Goal: Task Accomplishment & Management: Complete application form

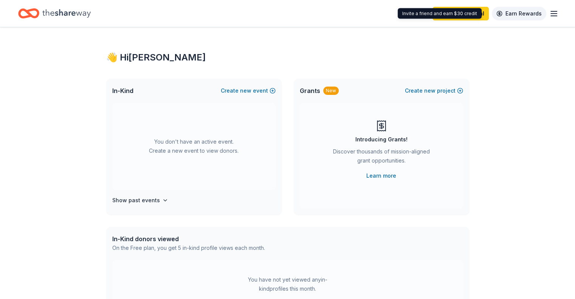
click at [530, 17] on link "Earn Rewards" at bounding box center [519, 14] width 54 height 14
click at [549, 14] on icon "button" at bounding box center [553, 13] width 9 height 9
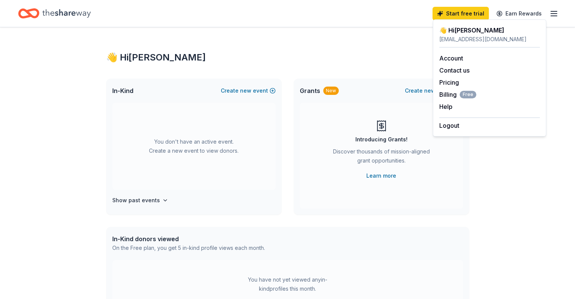
click at [558, 184] on div "👋 Hi Meghan In-Kind Create new event You don't have an active event. Create a n…" at bounding box center [287, 248] width 575 height 442
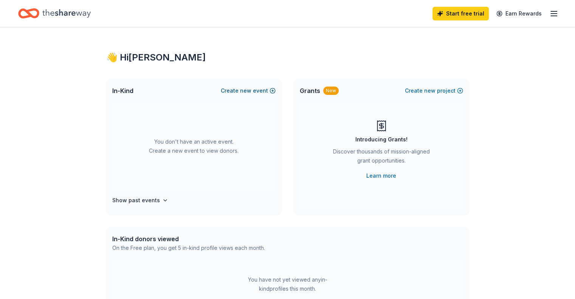
click at [233, 89] on button "Create new event" at bounding box center [248, 90] width 55 height 9
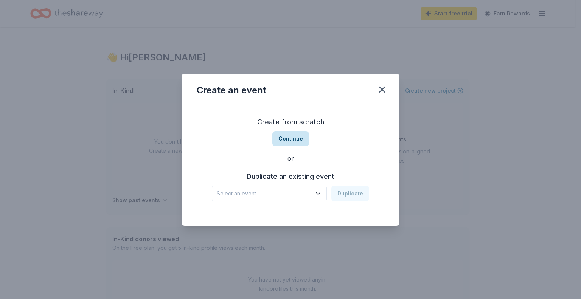
click at [283, 138] on button "Continue" at bounding box center [290, 138] width 37 height 15
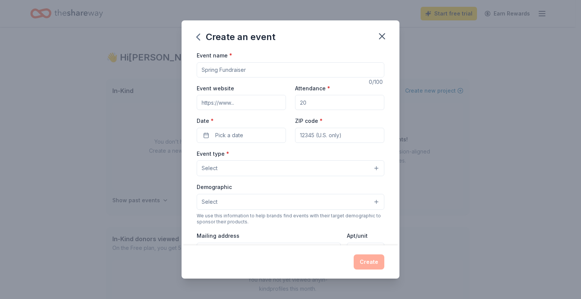
click at [228, 75] on input "Event name *" at bounding box center [291, 69] width 188 height 15
type input "[GEOGRAPHIC_DATA][PERSON_NAME] Auction"
type input "250"
click at [225, 135] on span "Pick a date" at bounding box center [229, 135] width 28 height 9
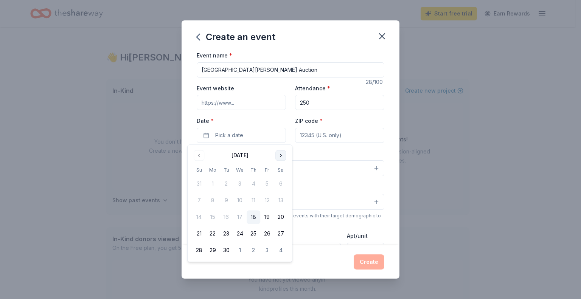
click at [279, 155] on button "Go to next month" at bounding box center [280, 155] width 11 height 11
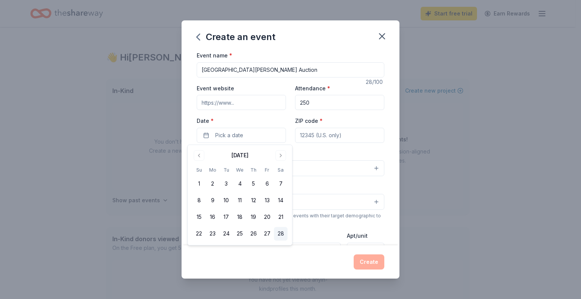
click at [281, 234] on button "28" at bounding box center [281, 234] width 14 height 14
click at [332, 135] on input "ZIP code *" at bounding box center [339, 135] width 89 height 15
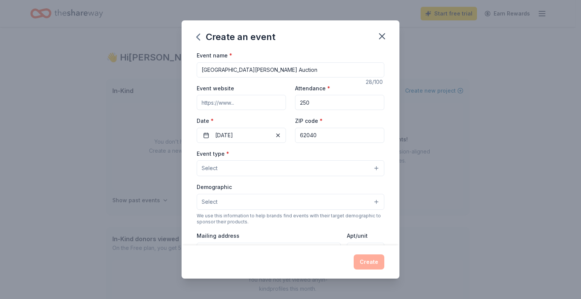
type input "62040"
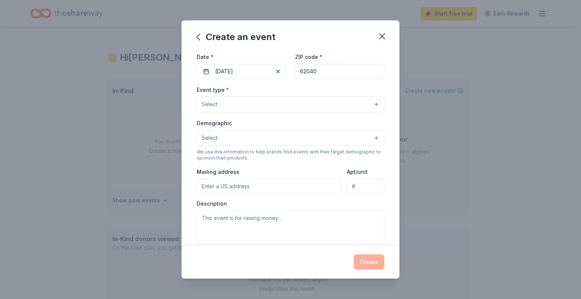
scroll to position [67, 0]
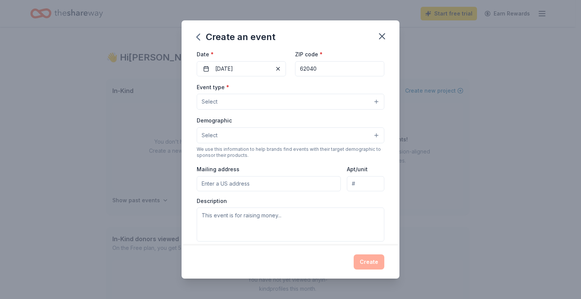
click at [288, 106] on button "Select" at bounding box center [291, 102] width 188 height 16
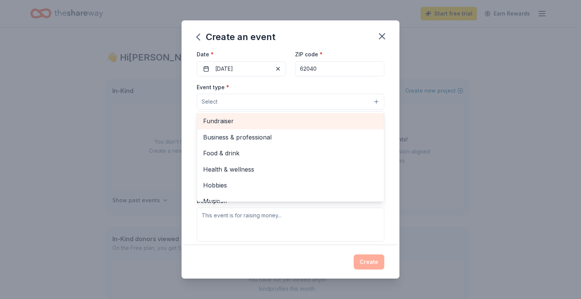
click at [283, 125] on span "Fundraiser" at bounding box center [290, 121] width 175 height 10
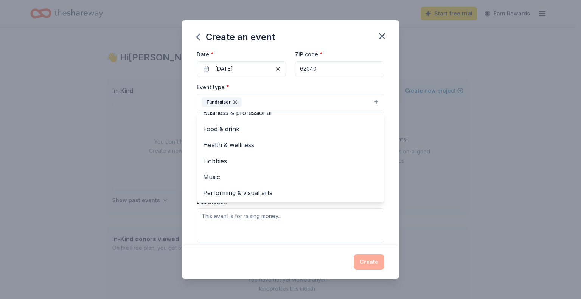
scroll to position [0, 0]
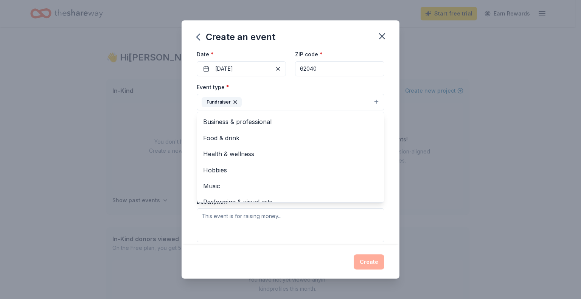
click at [392, 148] on div "Event name * St. Elizabeth School Auction 28 /100 Event website Attendance * 25…" at bounding box center [290, 148] width 218 height 195
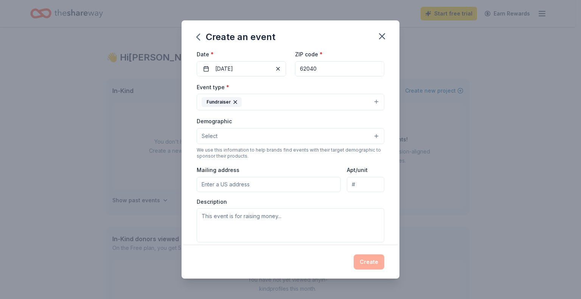
click at [304, 137] on button "Select" at bounding box center [291, 136] width 188 height 16
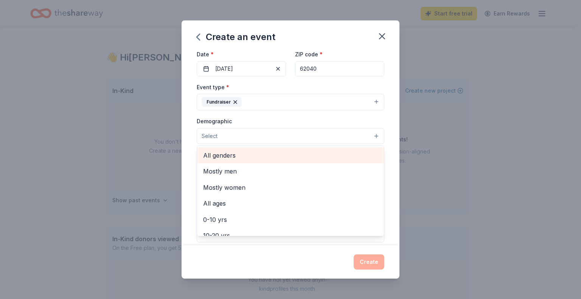
click at [341, 159] on span "All genders" at bounding box center [290, 155] width 175 height 10
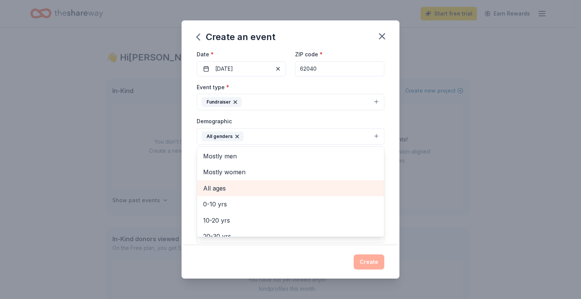
click at [341, 180] on div "Mostly women" at bounding box center [290, 172] width 187 height 16
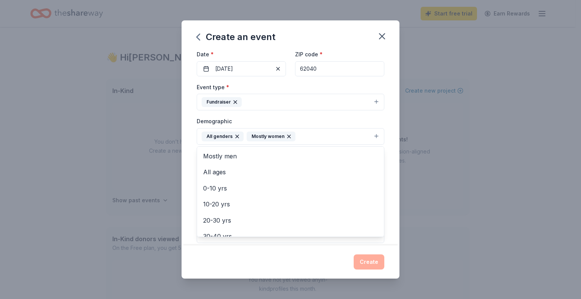
click at [387, 140] on div "Event name * St. Elizabeth School Auction 28 /100 Event website Attendance * 25…" at bounding box center [290, 148] width 218 height 195
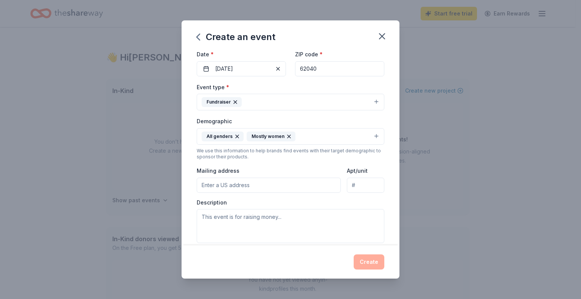
click at [268, 192] on input "Mailing address" at bounding box center [269, 185] width 144 height 15
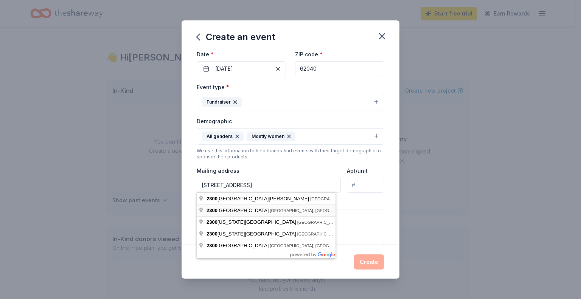
type input "2300 Pontoon Road, Granite City, IL, 62040"
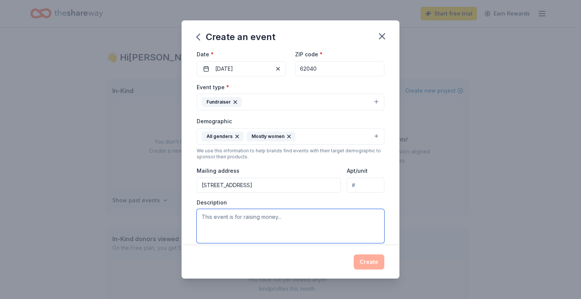
click at [280, 224] on textarea at bounding box center [291, 226] width 188 height 34
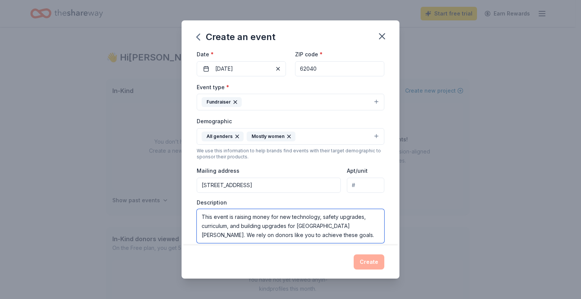
type textarea "This event is raising money for new technology, safety upgrades, curriculum, an…"
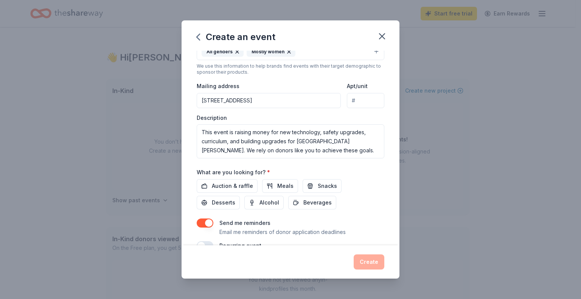
scroll to position [168, 0]
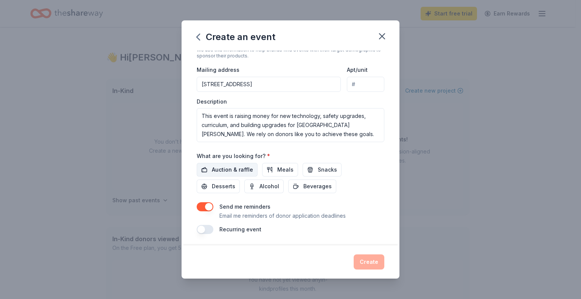
click at [244, 165] on span "Auction & raffle" at bounding box center [232, 169] width 41 height 9
click at [285, 166] on span "Meals" at bounding box center [285, 169] width 16 height 9
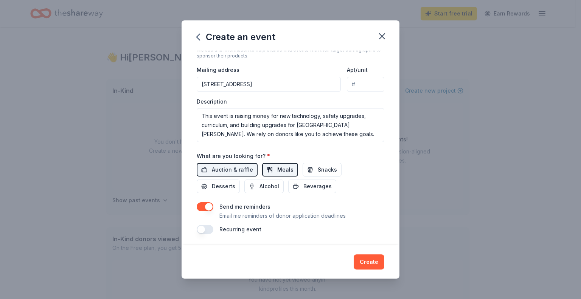
click at [271, 165] on button "Meals" at bounding box center [280, 170] width 36 height 14
click at [207, 205] on button "button" at bounding box center [205, 206] width 17 height 9
click at [374, 273] on div "Create" at bounding box center [290, 261] width 218 height 33
click at [369, 261] on button "Create" at bounding box center [369, 261] width 31 height 15
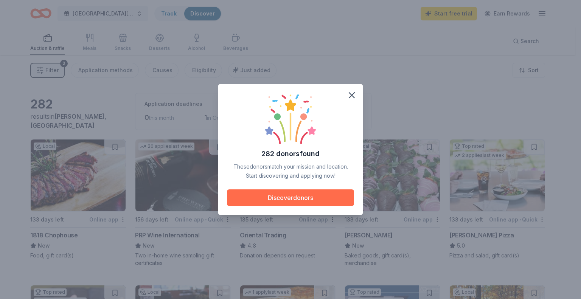
click at [325, 203] on button "Discover donors" at bounding box center [290, 197] width 127 height 17
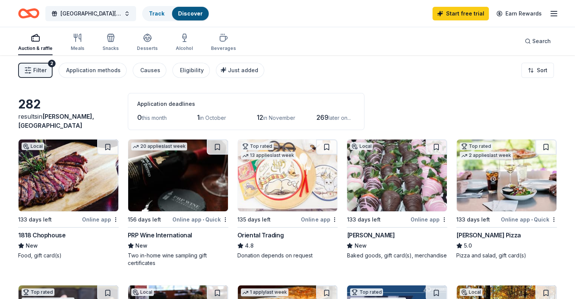
click at [105, 179] on img at bounding box center [69, 176] width 100 height 72
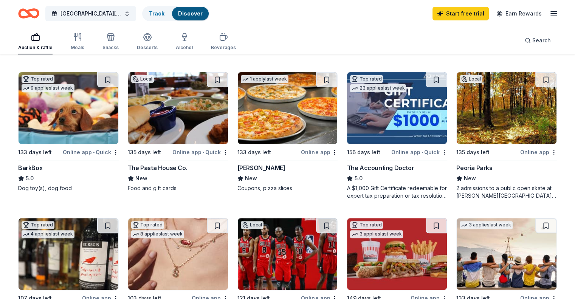
scroll to position [216, 0]
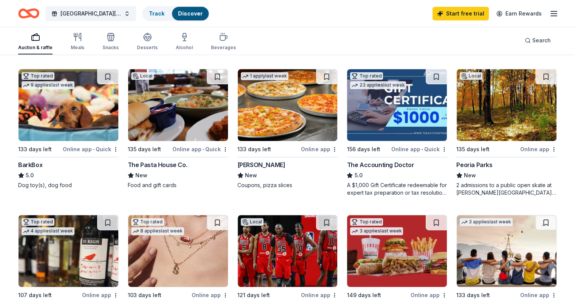
click at [185, 136] on img at bounding box center [178, 105] width 100 height 72
click at [284, 115] on img at bounding box center [288, 105] width 100 height 72
click at [476, 116] on img at bounding box center [507, 105] width 100 height 72
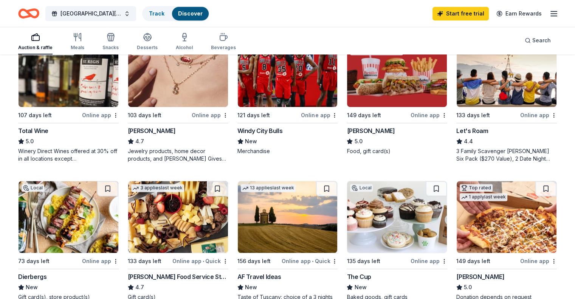
scroll to position [395, 0]
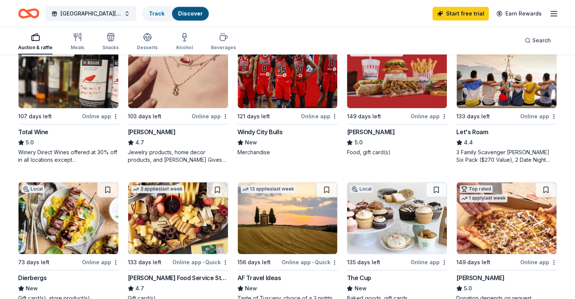
click at [489, 95] on img at bounding box center [507, 72] width 100 height 72
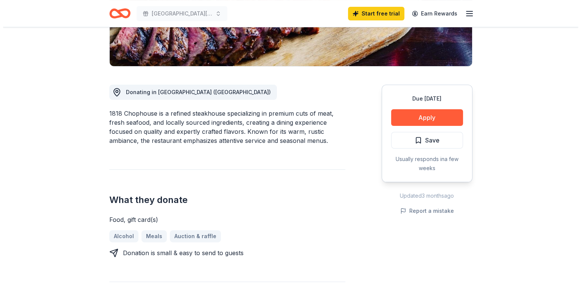
scroll to position [162, 0]
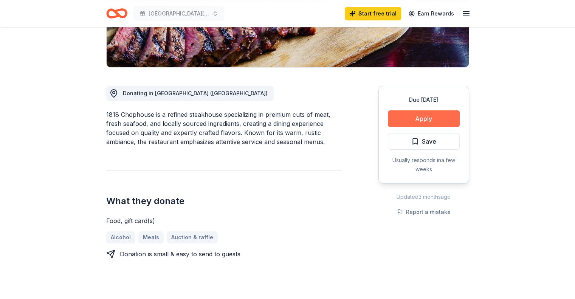
click at [428, 122] on button "Apply" at bounding box center [424, 118] width 72 height 17
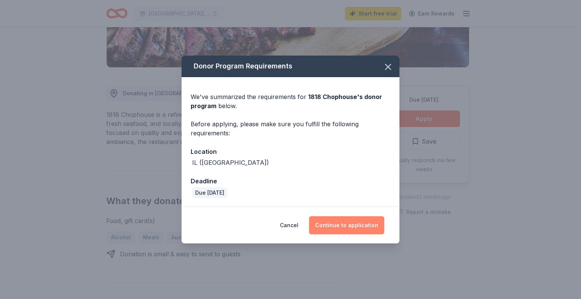
click at [349, 232] on button "Continue to application" at bounding box center [346, 225] width 75 height 18
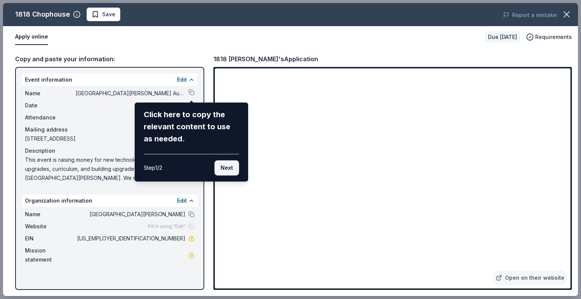
click at [231, 168] on button "Next" at bounding box center [226, 167] width 25 height 15
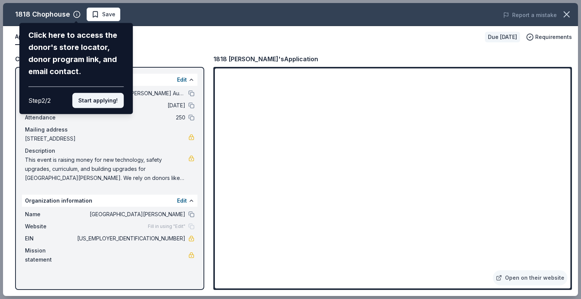
click at [107, 104] on button "Start applying!" at bounding box center [97, 100] width 51 height 15
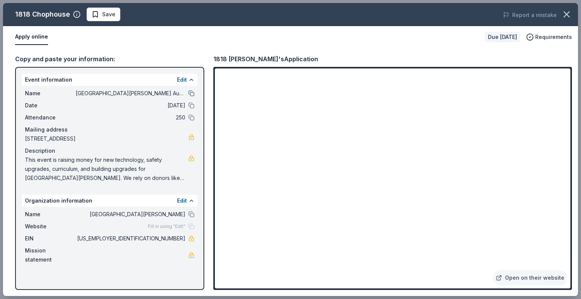
click at [191, 93] on button at bounding box center [191, 93] width 6 height 6
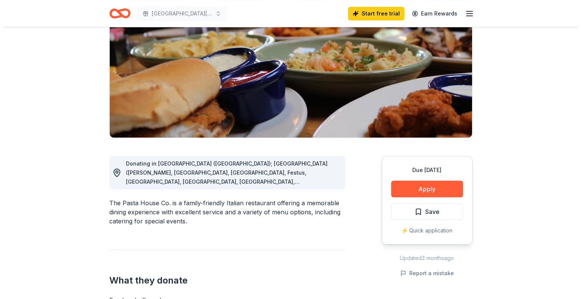
scroll to position [93, 0]
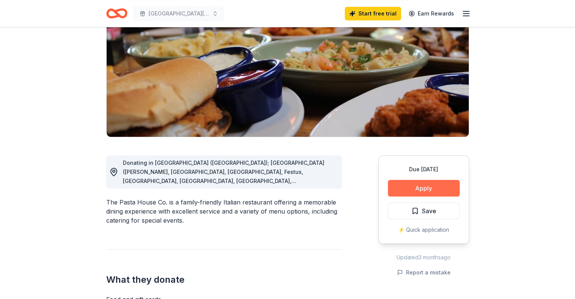
click at [434, 180] on button "Apply" at bounding box center [424, 188] width 72 height 17
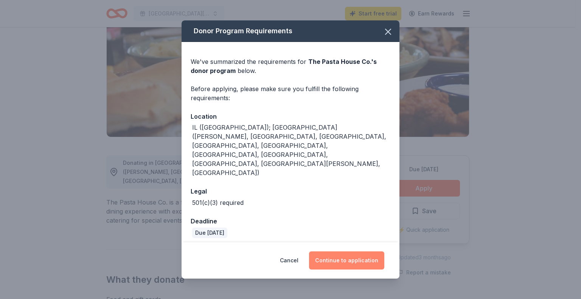
click at [351, 251] on button "Continue to application" at bounding box center [346, 260] width 75 height 18
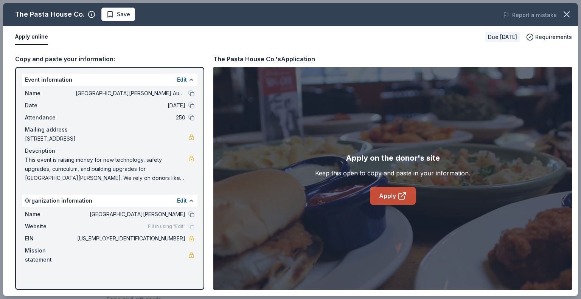
click at [397, 196] on icon at bounding box center [401, 195] width 9 height 9
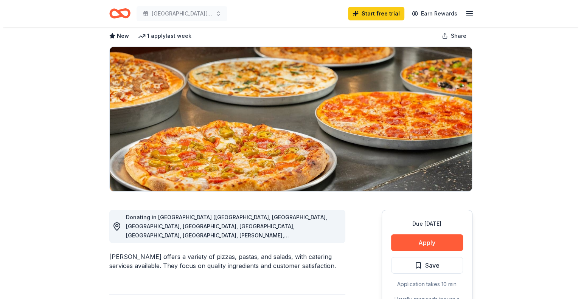
scroll to position [44, 0]
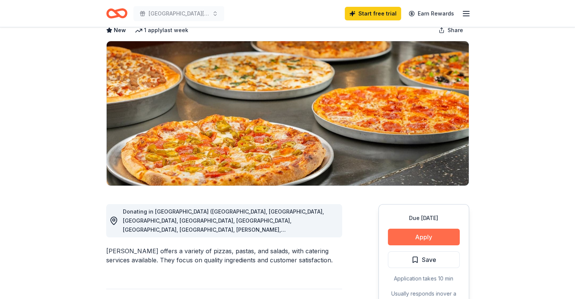
click at [443, 240] on button "Apply" at bounding box center [424, 237] width 72 height 17
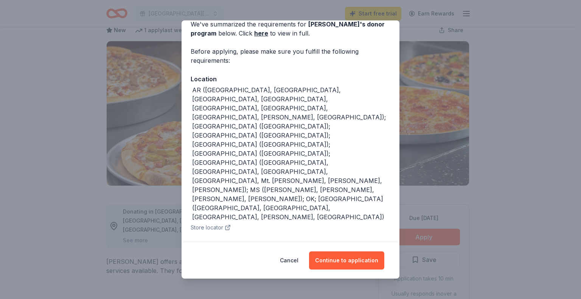
scroll to position [45, 0]
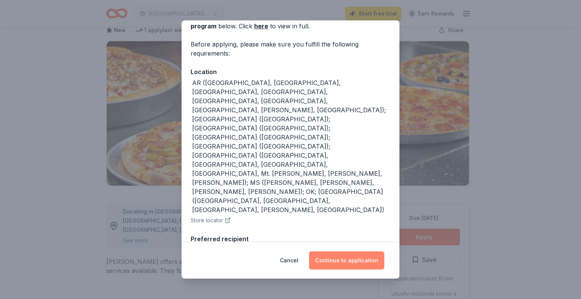
click at [360, 264] on button "Continue to application" at bounding box center [346, 260] width 75 height 18
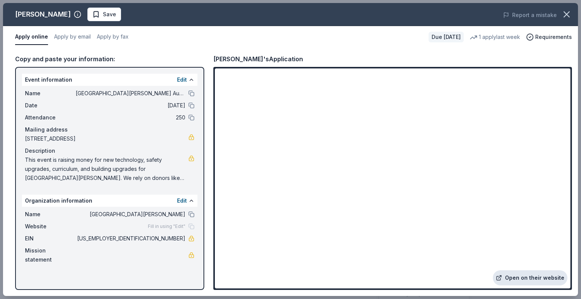
click at [518, 278] on link "Open on their website" at bounding box center [530, 277] width 74 height 15
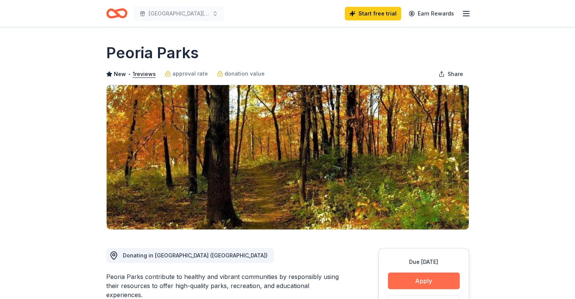
click at [442, 279] on button "Apply" at bounding box center [424, 281] width 72 height 17
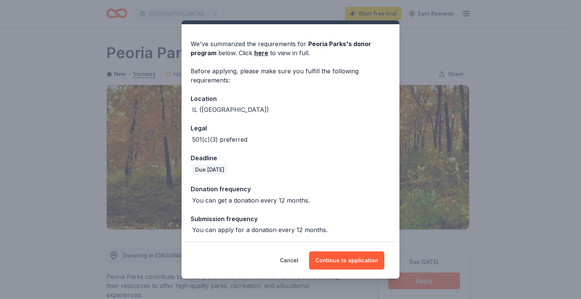
scroll to position [18, 0]
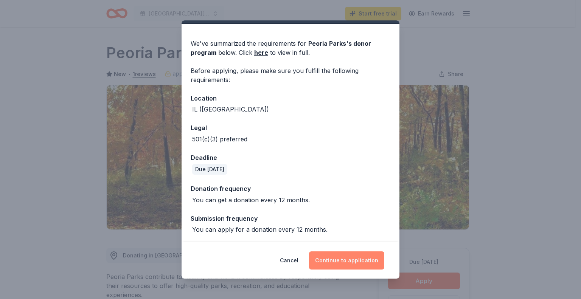
click at [338, 267] on button "Continue to application" at bounding box center [346, 260] width 75 height 18
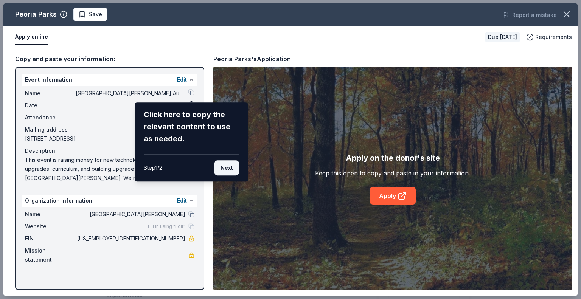
click at [225, 169] on button "Next" at bounding box center [226, 167] width 25 height 15
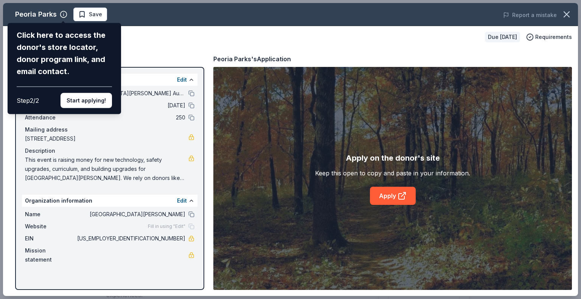
click at [225, 169] on div "Peoria Parks Click here to access the donor's store locator, donor program link…" at bounding box center [290, 149] width 575 height 293
click at [97, 98] on button "Start applying!" at bounding box center [85, 100] width 51 height 15
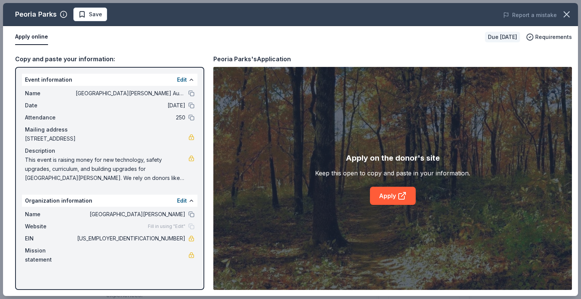
click at [391, 192] on div "Peoria Parks Save Report a mistake Apply online Due in 135 days Requirements Co…" at bounding box center [290, 149] width 575 height 293
click at [391, 196] on div "Peoria Parks Save Report a mistake Apply online Due in 135 days Requirements Co…" at bounding box center [290, 149] width 575 height 293
click at [401, 196] on div "Peoria Parks Save Report a mistake Apply online Due in 135 days Requirements Co…" at bounding box center [290, 149] width 575 height 293
click at [396, 197] on link "Apply" at bounding box center [393, 196] width 46 height 18
click at [190, 161] on link at bounding box center [191, 158] width 6 height 6
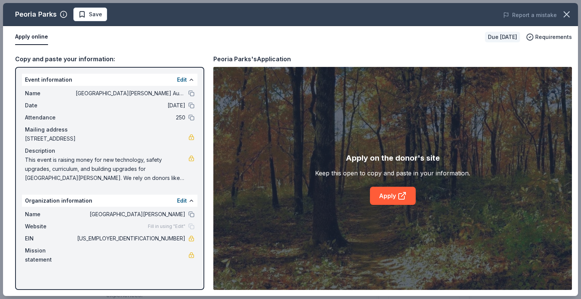
drag, startPoint x: 130, startPoint y: 180, endPoint x: 21, endPoint y: 164, distance: 110.7
click at [21, 164] on div "Event information Edit Name St. Elizabeth School Auction Date 02/28/26 Attendan…" at bounding box center [109, 178] width 189 height 223
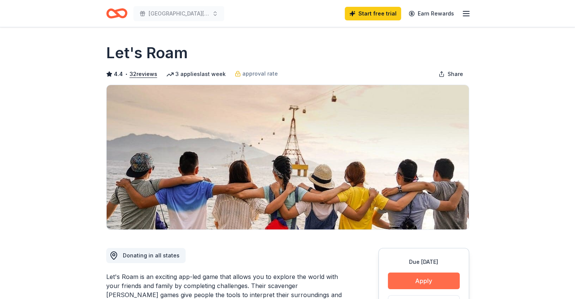
click at [414, 284] on button "Apply" at bounding box center [424, 281] width 72 height 17
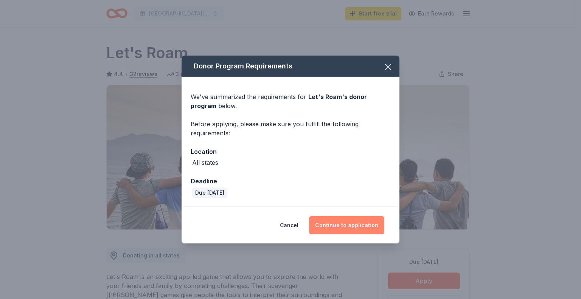
click at [337, 226] on button "Continue to application" at bounding box center [346, 225] width 75 height 18
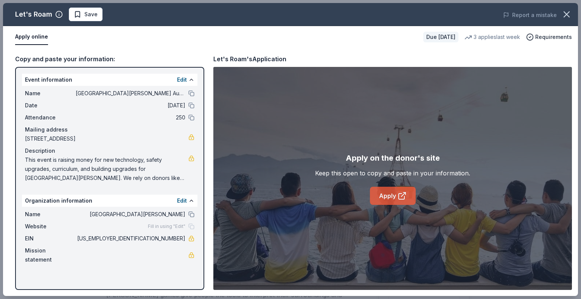
click at [380, 194] on link "Apply" at bounding box center [393, 196] width 46 height 18
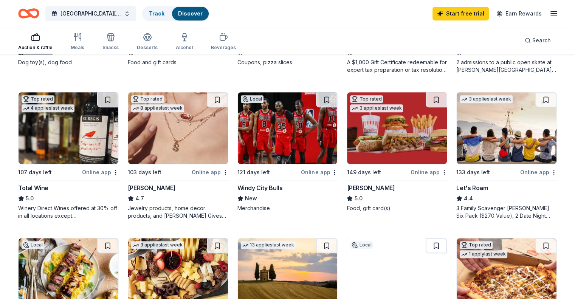
scroll to position [315, 0]
